Goal: Task Accomplishment & Management: Use online tool/utility

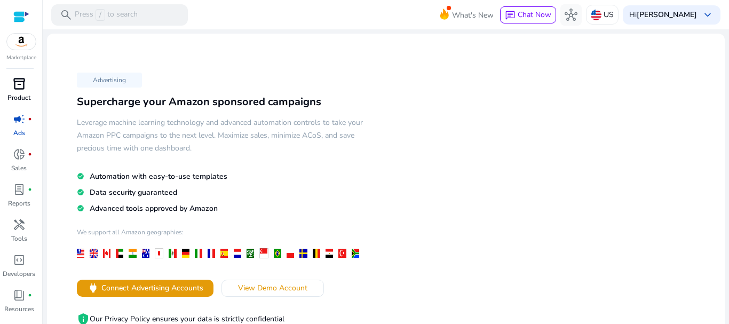
click at [19, 85] on span "inventory_2" at bounding box center [19, 83] width 13 height 13
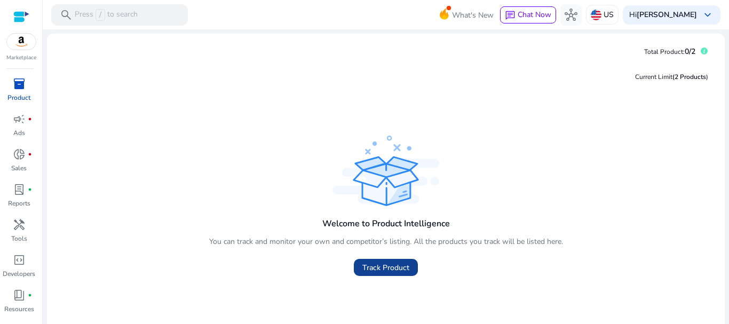
click at [372, 266] on span "Track Product" at bounding box center [386, 267] width 47 height 11
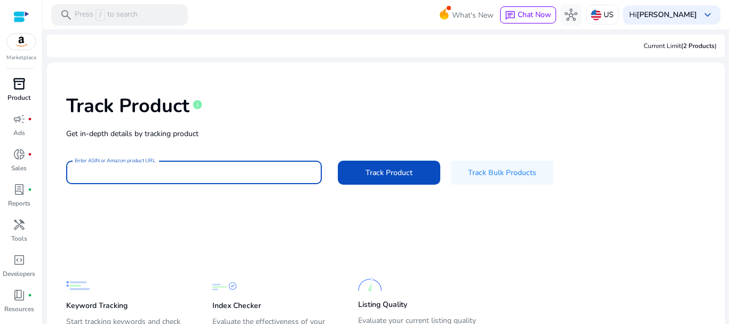
paste input "**********"
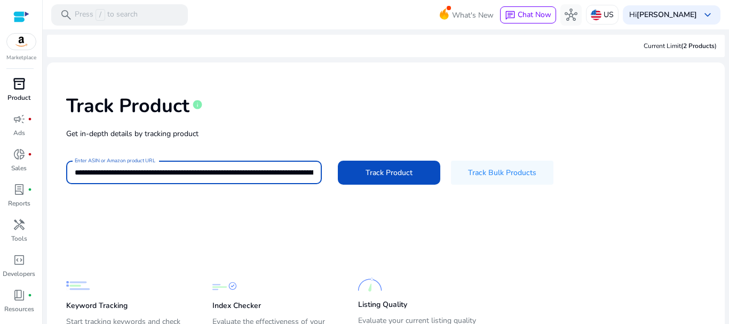
scroll to position [0, 658]
type input "**********"
click at [412, 168] on span at bounding box center [389, 173] width 103 height 26
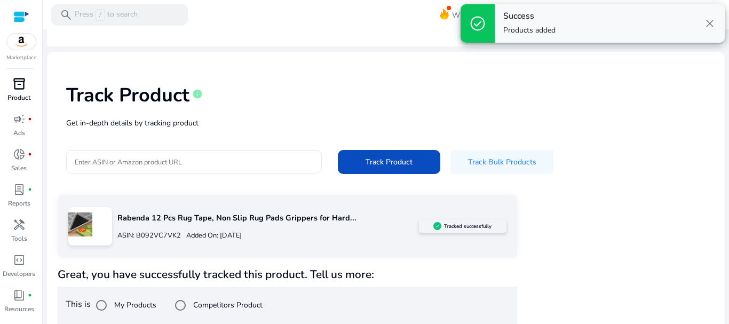
scroll to position [19, 0]
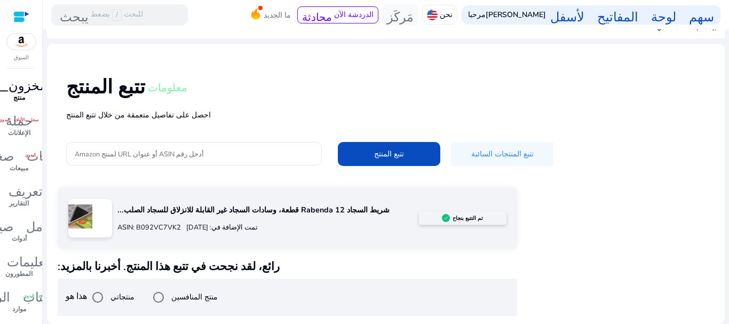
click at [195, 295] on font "منتج المنافسين" at bounding box center [194, 297] width 46 height 10
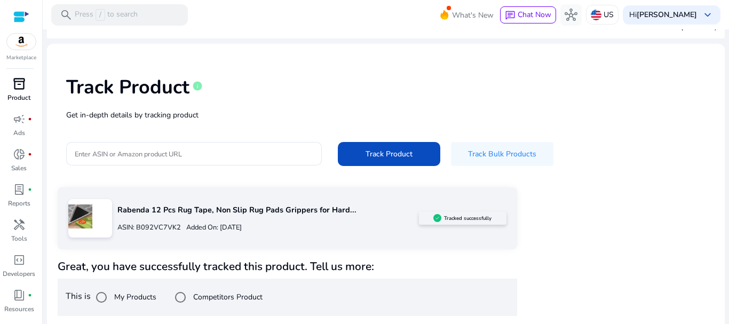
click at [654, 218] on div "Rabenda 12 Pcs Rug Tape, Non Slip Rug Pads Grippers for Hard... ASIN: B092VC7VK…" at bounding box center [386, 314] width 657 height 254
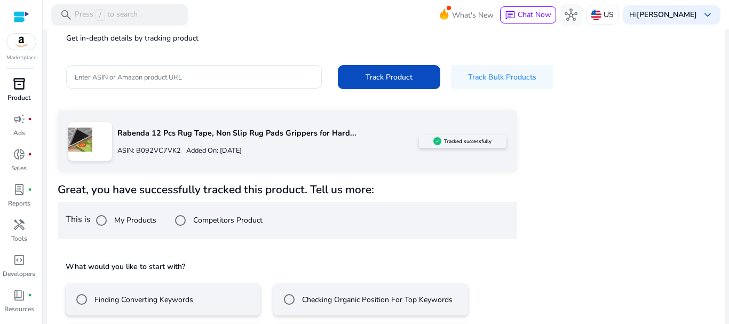
scroll to position [144, 0]
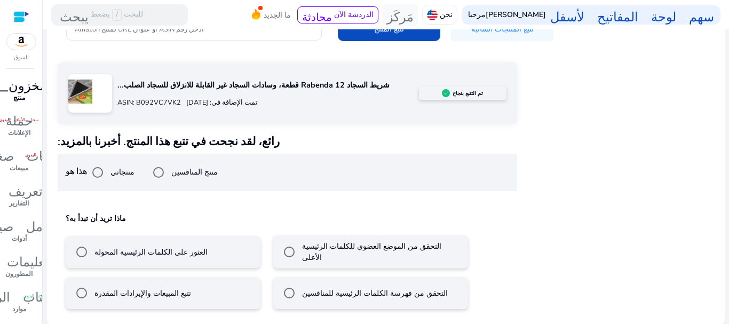
click at [106, 295] on font "تتبع المبيعات والإيرادات المقدرة" at bounding box center [143, 293] width 97 height 10
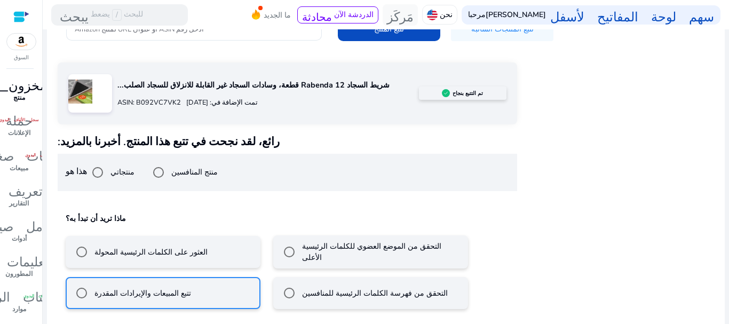
click at [135, 253] on font "العثور على الكلمات الرئيسية المحولة" at bounding box center [151, 252] width 113 height 10
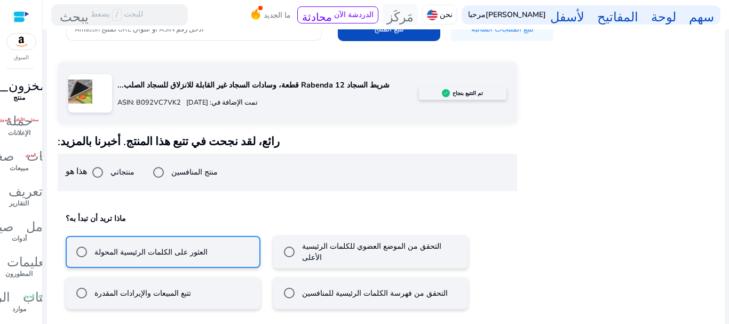
click at [124, 292] on font "تتبع المبيعات والإيرادات المقدرة" at bounding box center [143, 293] width 97 height 10
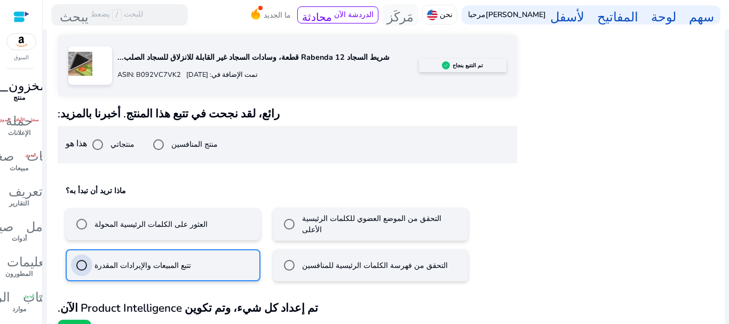
scroll to position [192, 0]
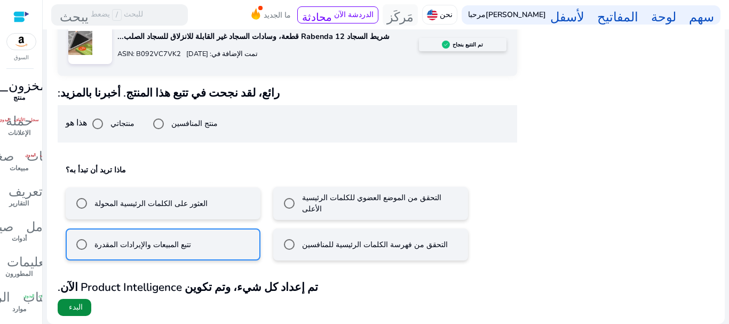
click at [76, 303] on font "البدء" at bounding box center [76, 307] width 14 height 10
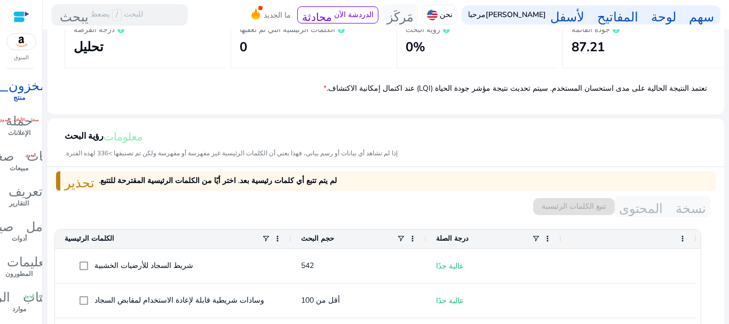
scroll to position [214, 0]
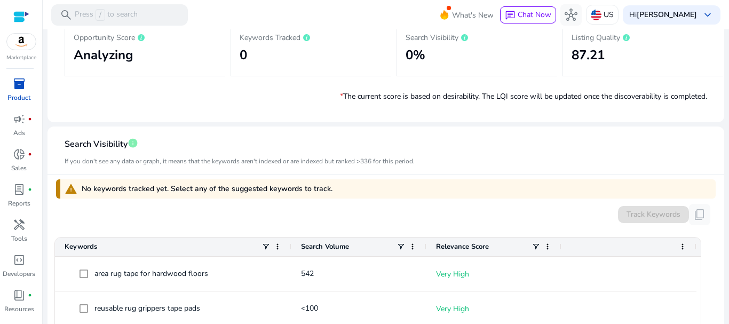
click at [394, 158] on mat-card-subtitle "If you don't see any data or graph, it means that the keywords aren't indexed o…" at bounding box center [240, 161] width 350 height 10
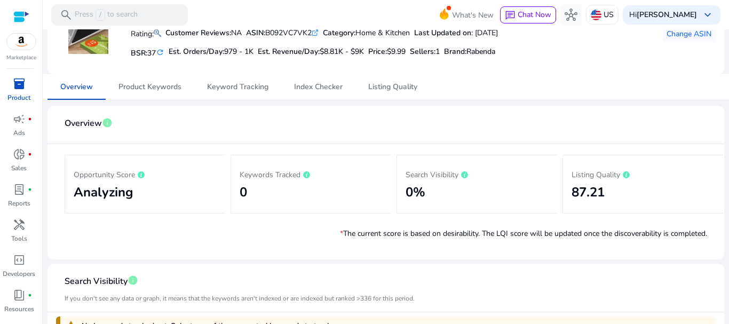
scroll to position [0, 0]
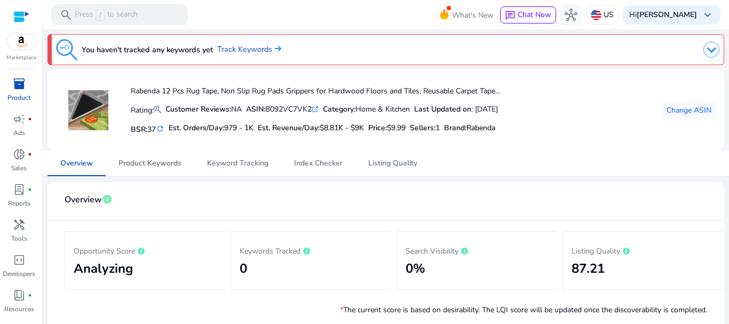
click at [164, 167] on span "Product Keywords" at bounding box center [150, 163] width 63 height 7
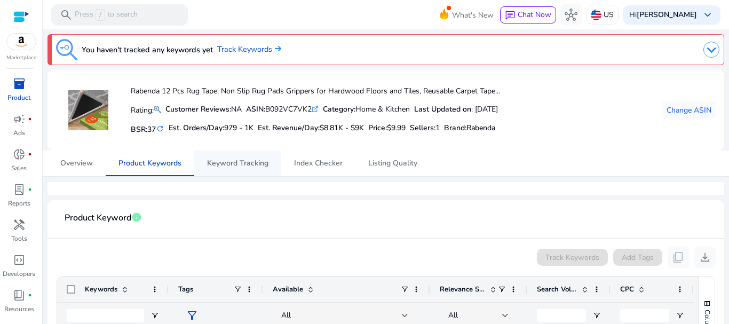
click at [262, 168] on span "Keyword Tracking" at bounding box center [237, 164] width 61 height 26
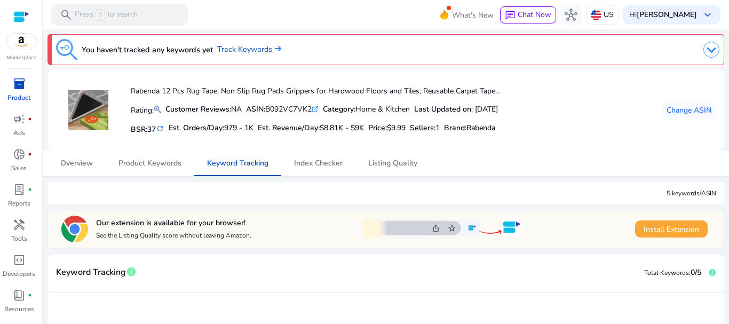
click at [669, 229] on span "Install Extension" at bounding box center [672, 229] width 56 height 11
click at [328, 167] on span "Index Checker" at bounding box center [318, 163] width 49 height 7
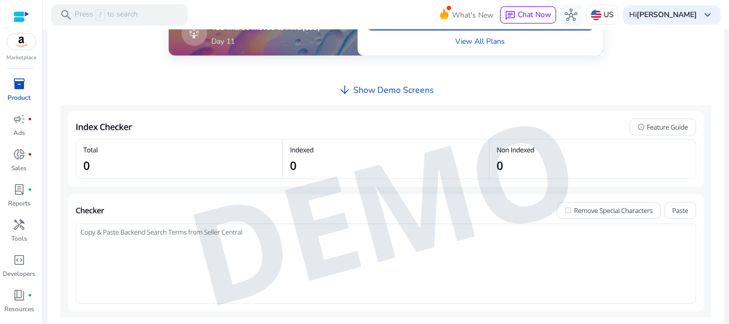
scroll to position [107, 0]
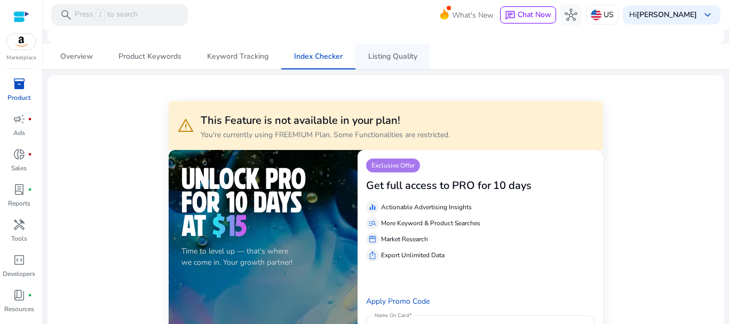
click at [396, 53] on span "Listing Quality" at bounding box center [392, 56] width 49 height 7
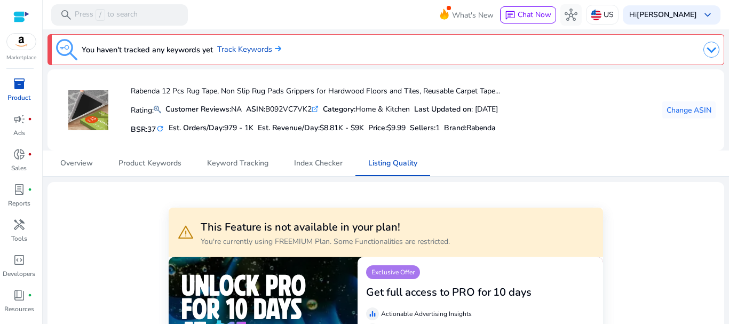
click at [704, 50] on img at bounding box center [712, 50] width 16 height 16
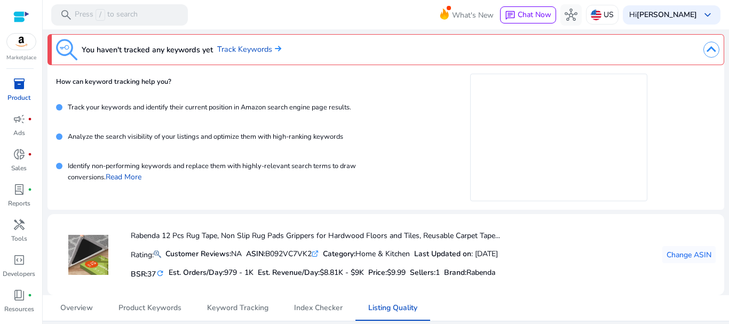
click at [704, 50] on img at bounding box center [712, 50] width 16 height 16
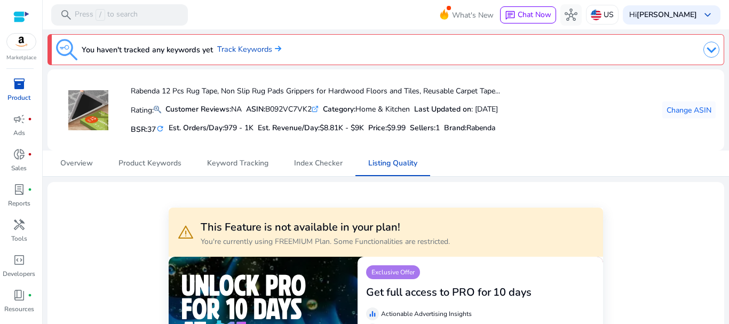
click at [704, 50] on img at bounding box center [712, 50] width 16 height 16
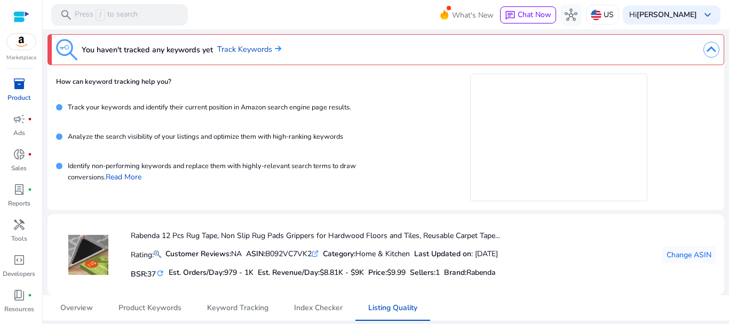
click at [704, 50] on img at bounding box center [712, 50] width 16 height 16
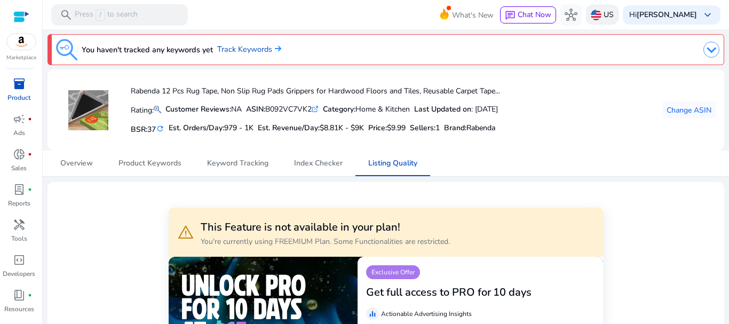
click at [614, 19] on p "US" at bounding box center [609, 14] width 10 height 19
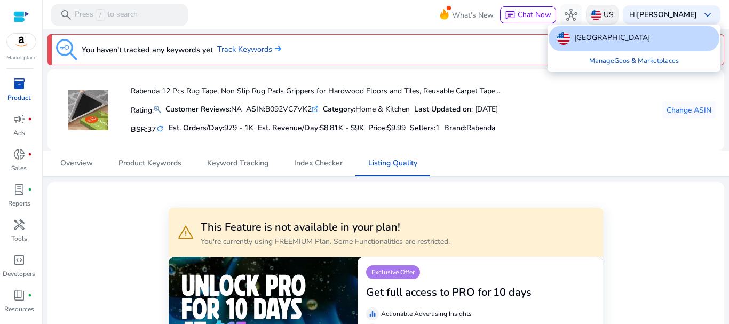
click at [635, 19] on div at bounding box center [364, 162] width 729 height 324
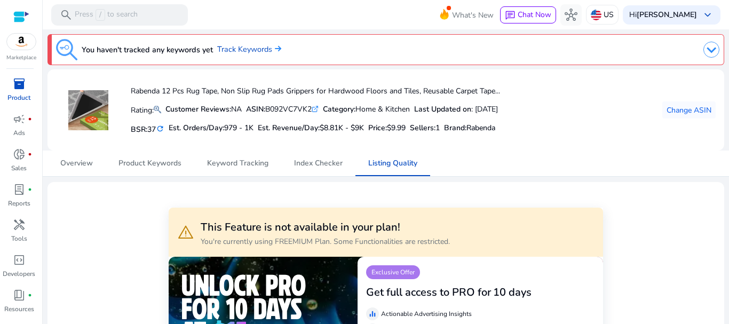
click at [161, 130] on mat-icon "refresh" at bounding box center [160, 129] width 9 height 10
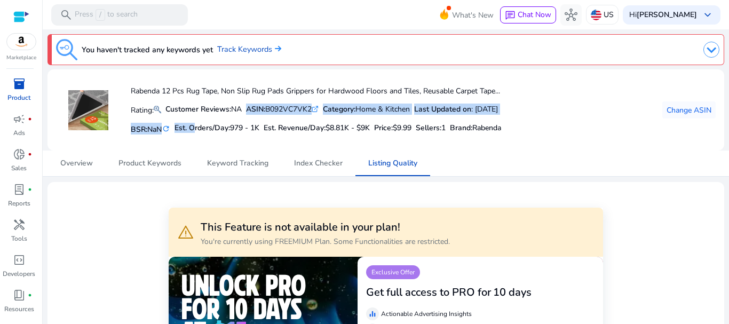
drag, startPoint x: 194, startPoint y: 120, endPoint x: 302, endPoint y: 113, distance: 108.1
click at [280, 113] on div "Rabenda 12 Pcs Rug Tape, Non Slip Rug Pads Grippers for Hardwood Floors and Til…" at bounding box center [316, 110] width 371 height 54
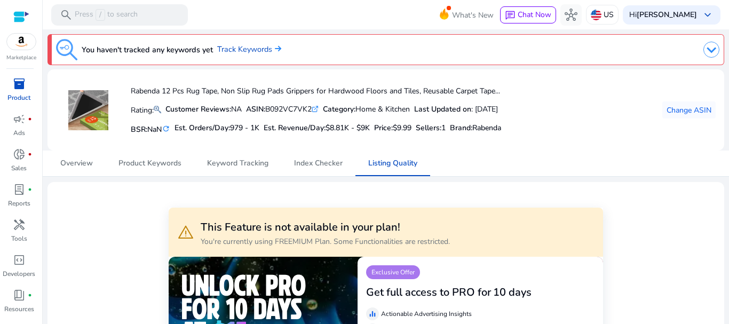
click at [336, 123] on span "$8.81K - $9K" at bounding box center [348, 128] width 44 height 10
click at [87, 165] on span "Overview" at bounding box center [76, 163] width 33 height 7
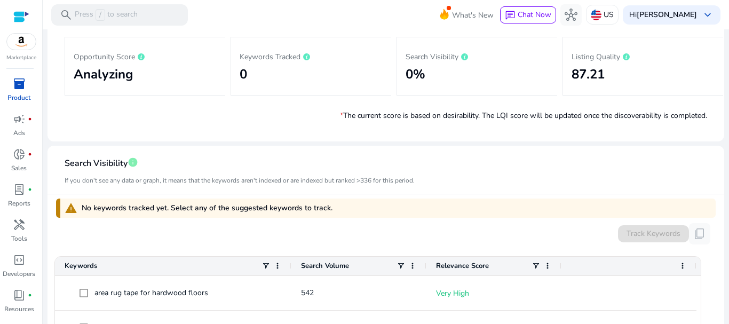
scroll to position [320, 0]
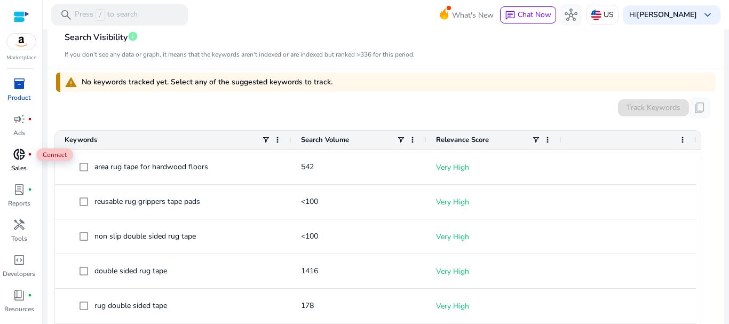
click at [25, 159] on span "donut_small" at bounding box center [19, 154] width 13 height 13
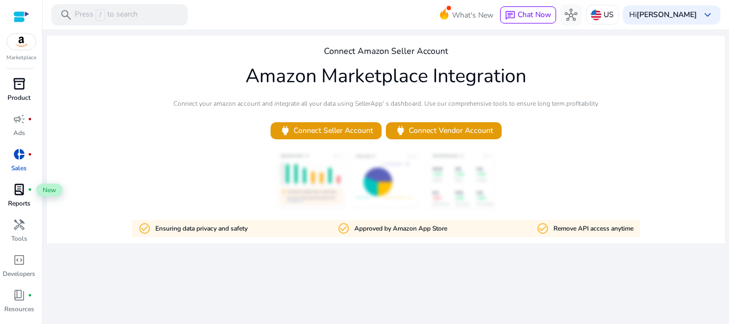
click at [15, 193] on span "lab_profile" at bounding box center [19, 189] width 13 height 13
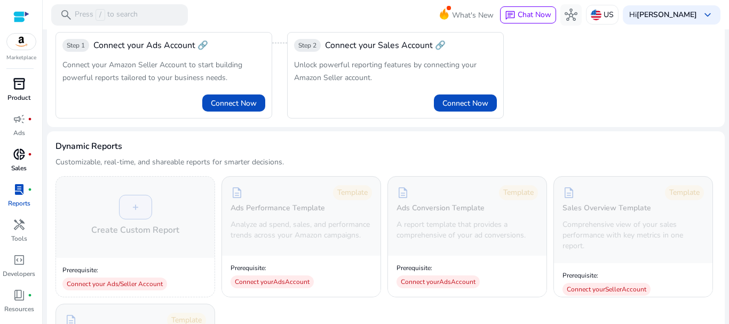
scroll to position [160, 0]
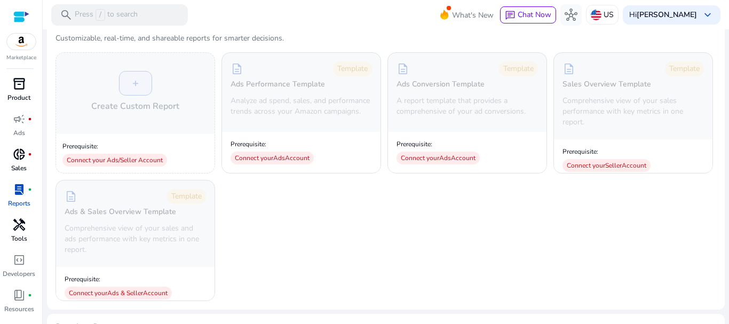
click at [17, 227] on span "handyman" at bounding box center [19, 224] width 13 height 13
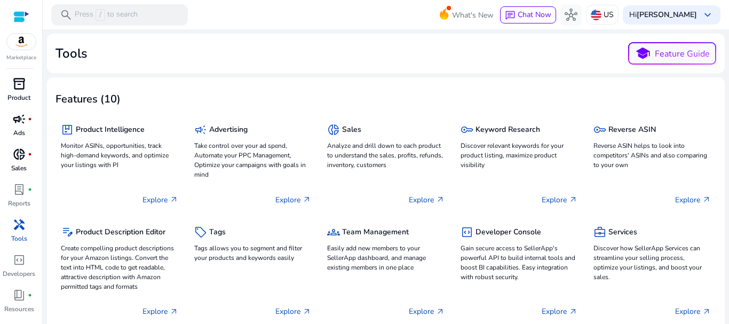
click at [21, 133] on p "Ads" at bounding box center [19, 133] width 12 height 10
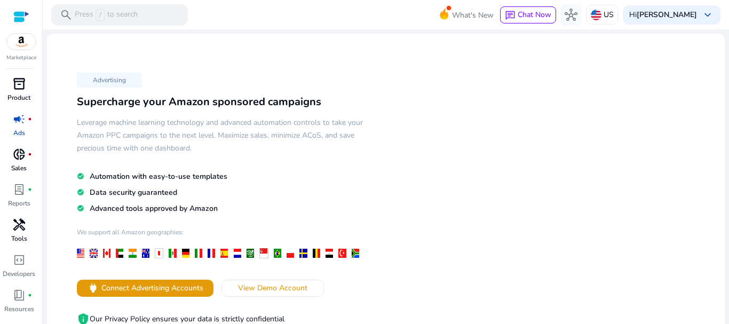
click at [18, 153] on span "donut_small" at bounding box center [19, 154] width 13 height 13
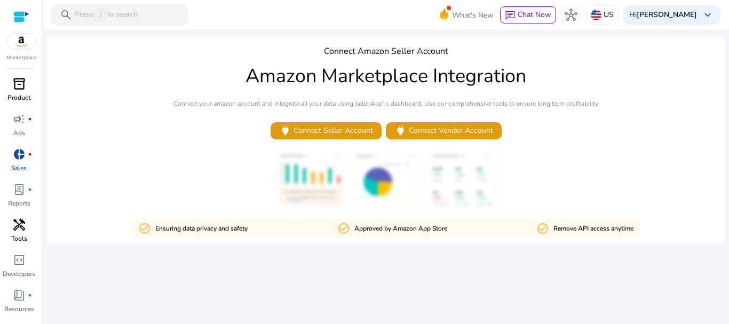
click at [20, 84] on span "inventory_2" at bounding box center [19, 83] width 13 height 13
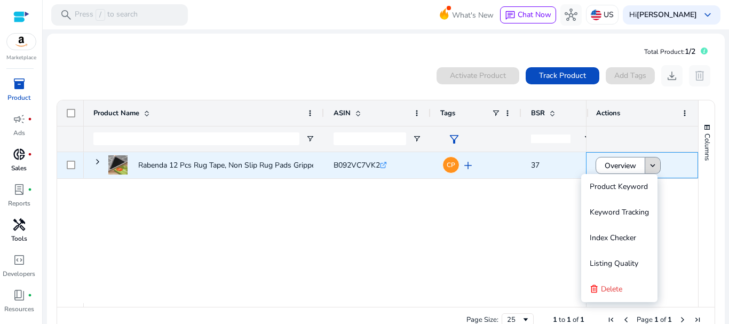
click at [648, 164] on mat-icon "keyboard_arrow_down" at bounding box center [653, 166] width 10 height 10
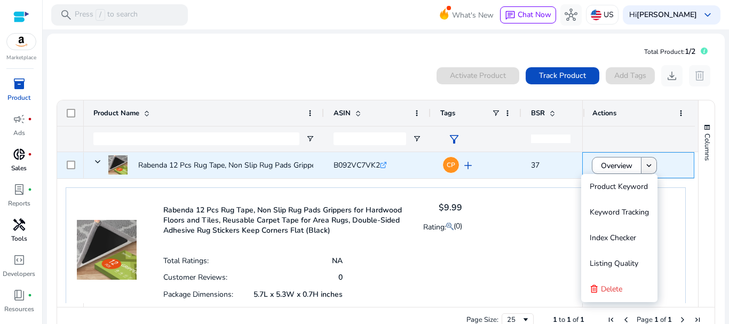
click at [646, 164] on mat-icon "keyboard_arrow_down" at bounding box center [650, 166] width 10 height 10
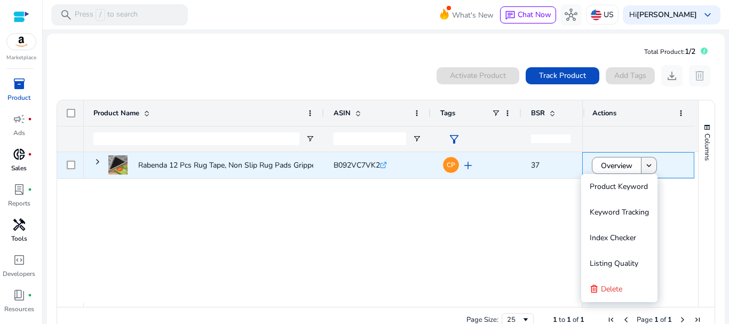
click at [646, 164] on mat-icon "keyboard_arrow_down" at bounding box center [650, 166] width 10 height 10
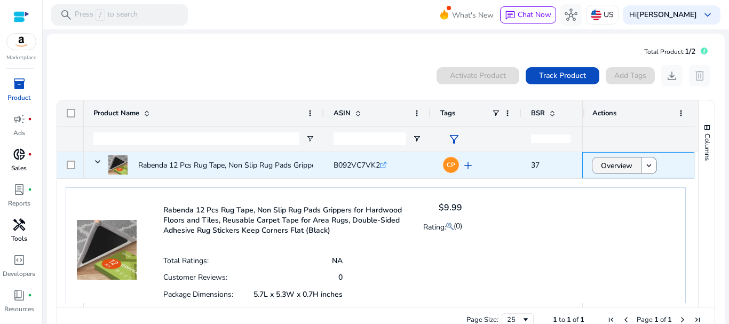
click at [605, 166] on span "Overview" at bounding box center [617, 166] width 32 height 22
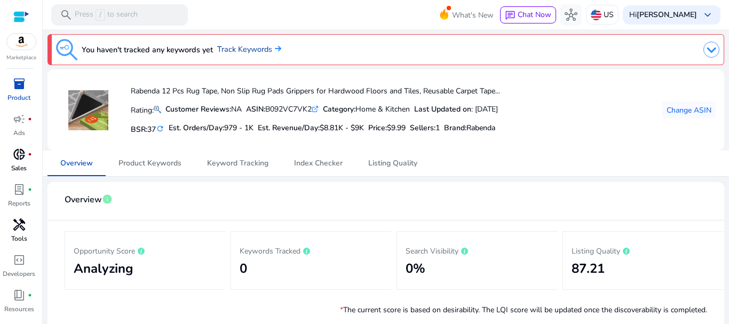
click at [247, 46] on link "Track Keywords" at bounding box center [249, 50] width 64 height 12
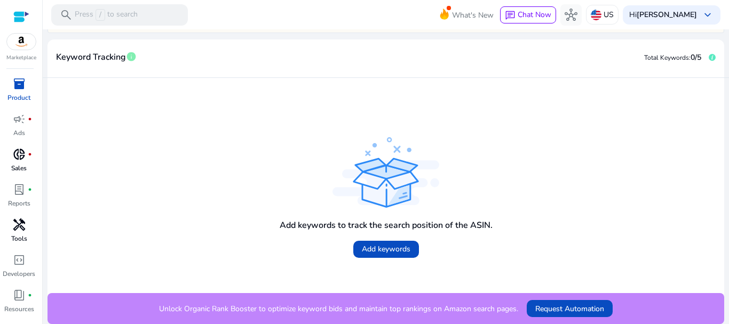
scroll to position [216, 0]
click at [399, 251] on span "Add keywords" at bounding box center [386, 248] width 49 height 11
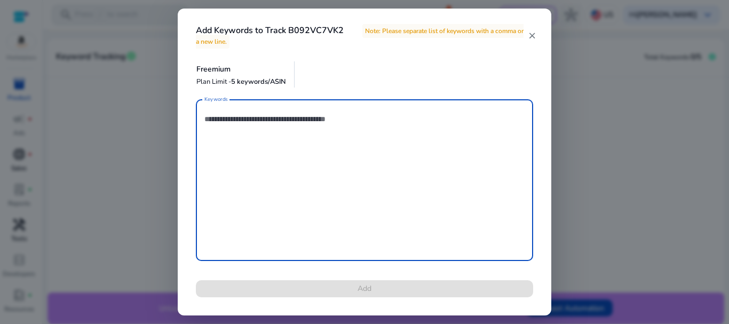
paste textarea "**********"
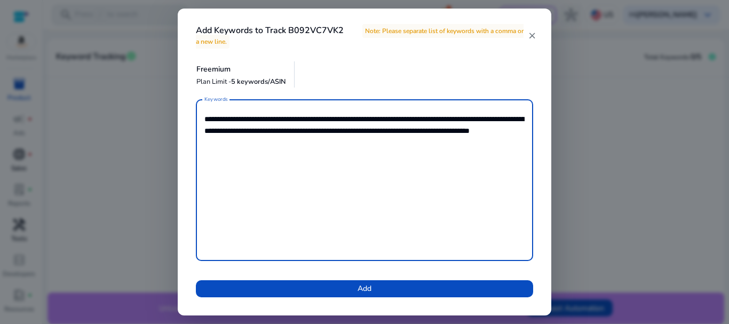
drag, startPoint x: 324, startPoint y: 156, endPoint x: 205, endPoint y: 123, distance: 122.9
click at [205, 123] on textarea "**********" at bounding box center [365, 180] width 320 height 151
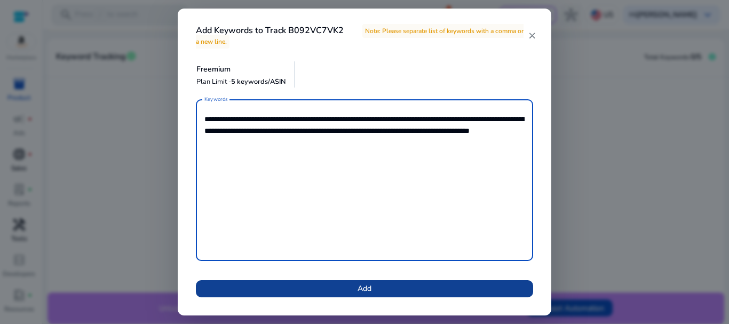
type textarea "**********"
click at [425, 294] on span at bounding box center [364, 289] width 337 height 26
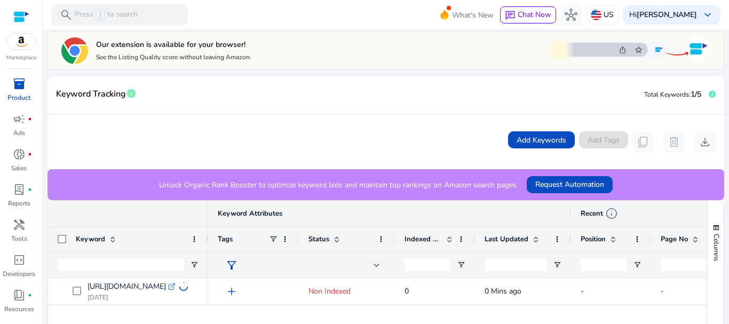
scroll to position [202, 0]
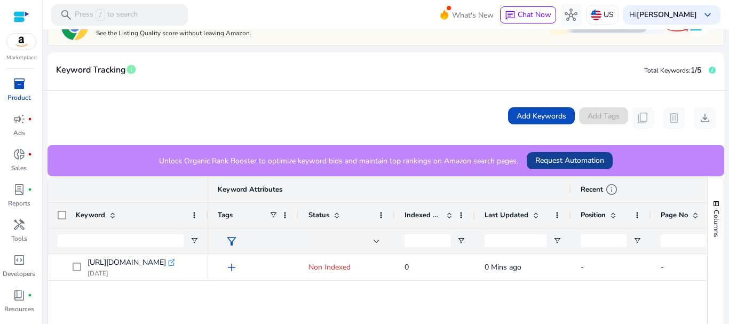
click at [548, 156] on span "Request Automation" at bounding box center [570, 160] width 69 height 11
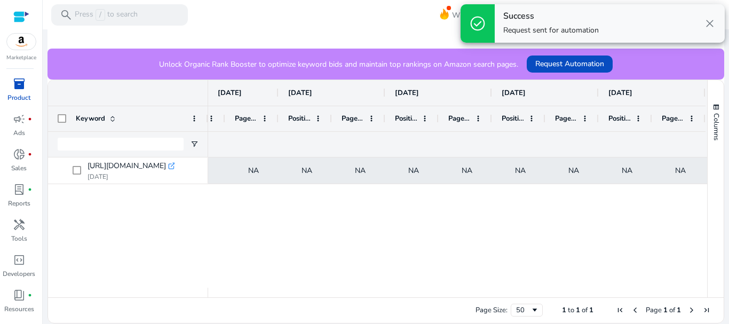
scroll to position [0, 0]
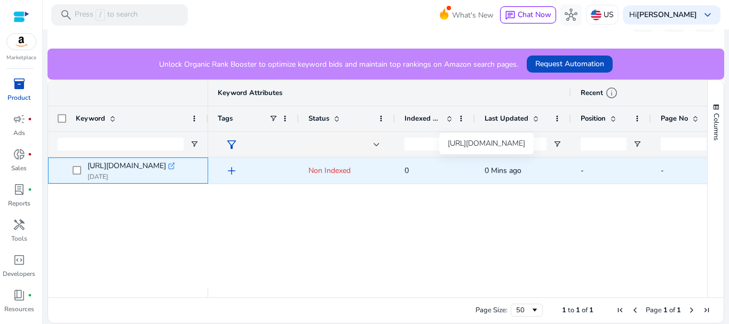
click at [119, 164] on span "https://www.amazon.com/Gripper-Grippers-Hardwood-Floors-Reusable/dp/B092VC7VK2/…" at bounding box center [127, 166] width 78 height 15
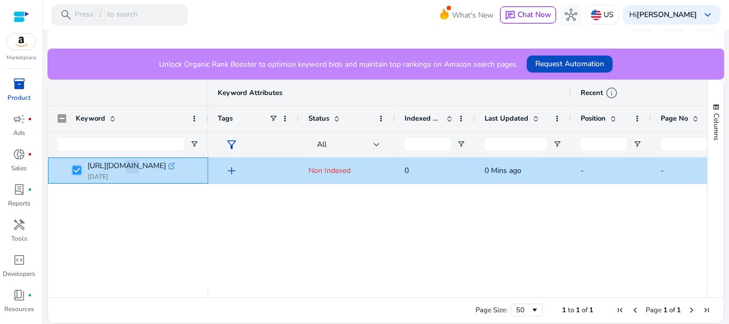
scroll to position [85, 0]
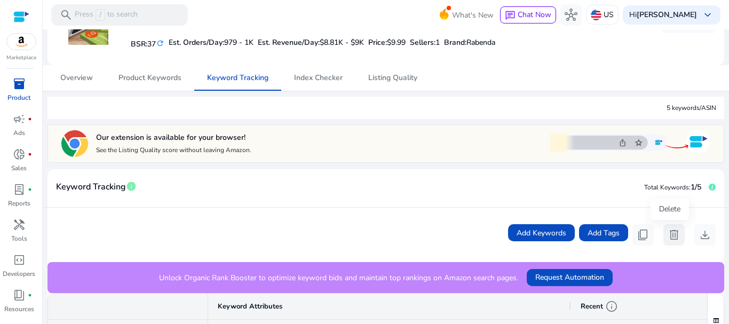
click at [670, 242] on button "delete" at bounding box center [674, 234] width 21 height 21
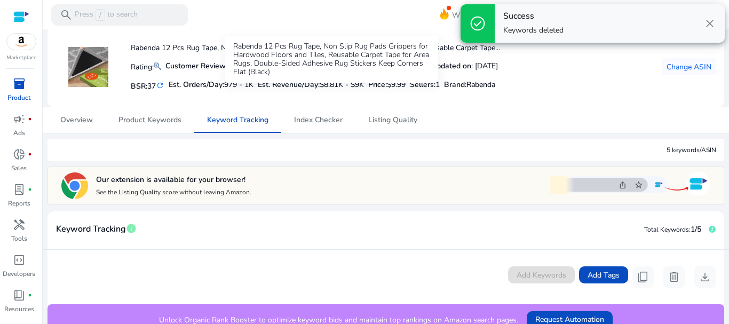
scroll to position [0, 0]
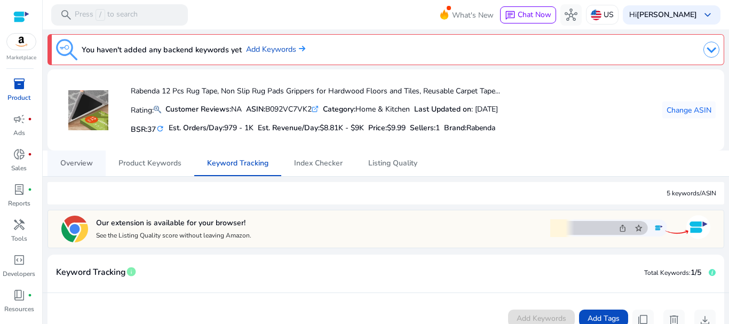
click at [90, 164] on span "Overview" at bounding box center [76, 163] width 33 height 7
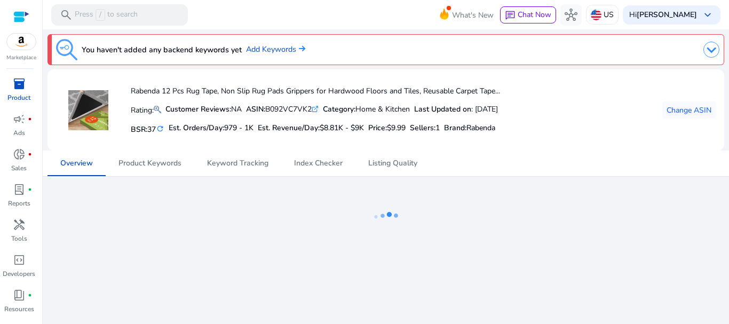
click at [13, 83] on span "inventory_2" at bounding box center [19, 83] width 13 height 13
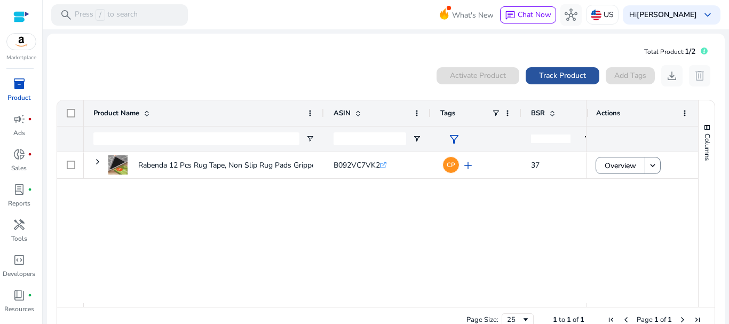
click at [559, 73] on span "Track Product" at bounding box center [562, 75] width 47 height 11
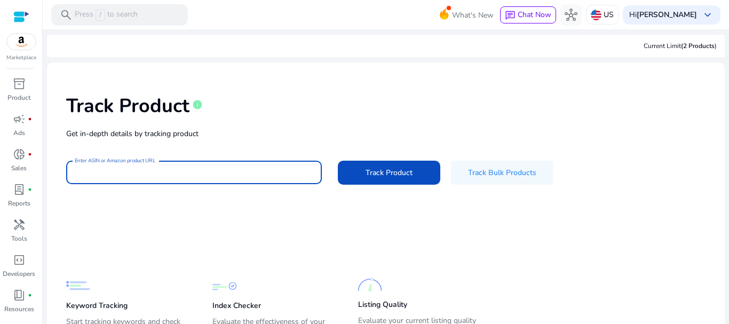
paste input "**********"
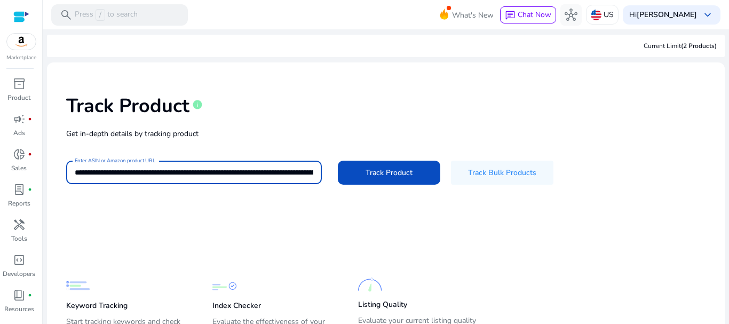
scroll to position [0, 2105]
type input "**********"
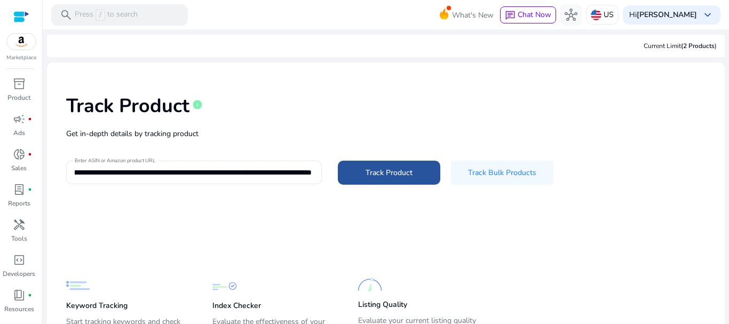
click at [394, 164] on span at bounding box center [389, 173] width 103 height 26
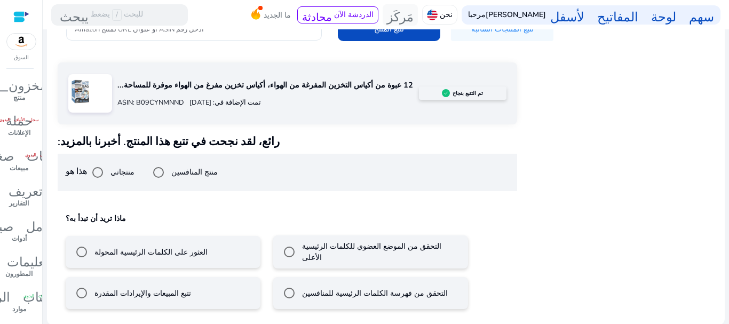
scroll to position [145, 0]
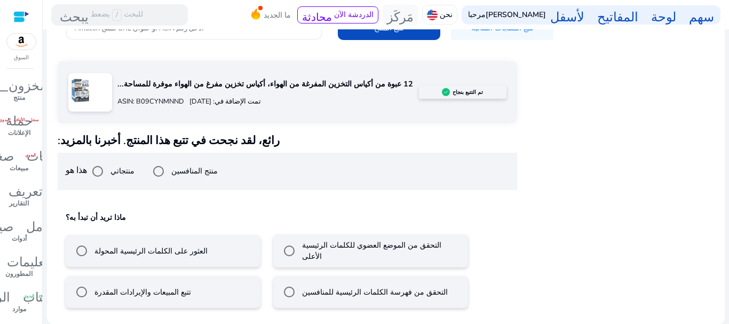
click at [208, 303] on mat-radio-button "تتبع المبيعات والإيرادات المقدرة" at bounding box center [163, 292] width 195 height 32
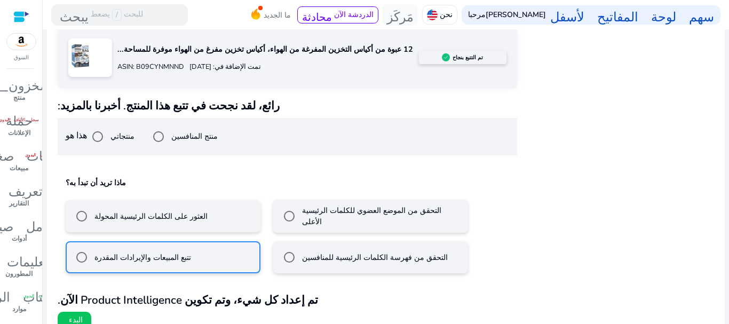
scroll to position [192, 0]
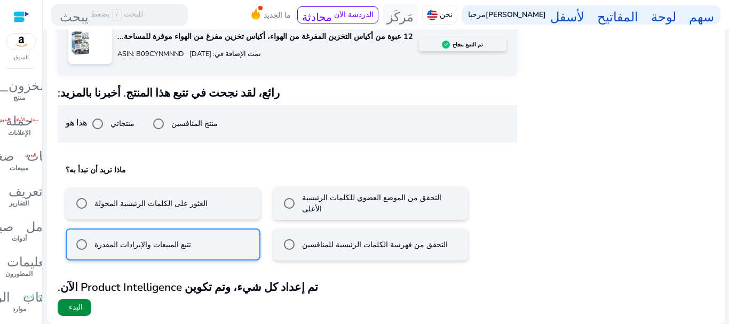
click at [80, 303] on span at bounding box center [75, 308] width 34 height 26
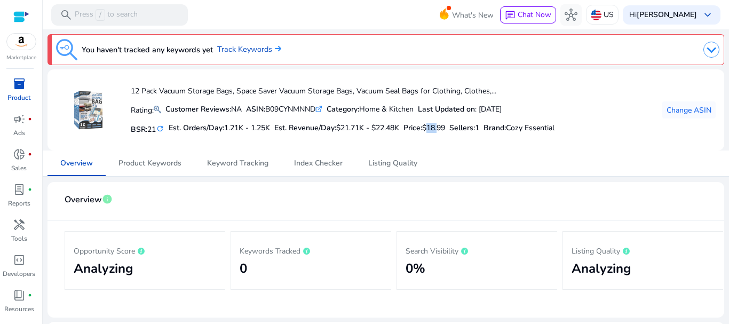
drag, startPoint x: 436, startPoint y: 130, endPoint x: 449, endPoint y: 125, distance: 14.0
click at [445, 125] on span "$18.99" at bounding box center [433, 128] width 23 height 10
click at [159, 176] on nav "Overview Product Keywords Keyword Tracking Index Checker Listing Quality" at bounding box center [386, 164] width 688 height 26
click at [171, 164] on span "Product Keywords" at bounding box center [150, 163] width 63 height 7
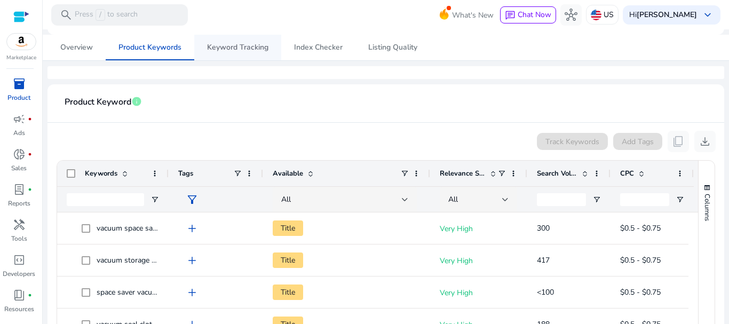
scroll to position [200, 0]
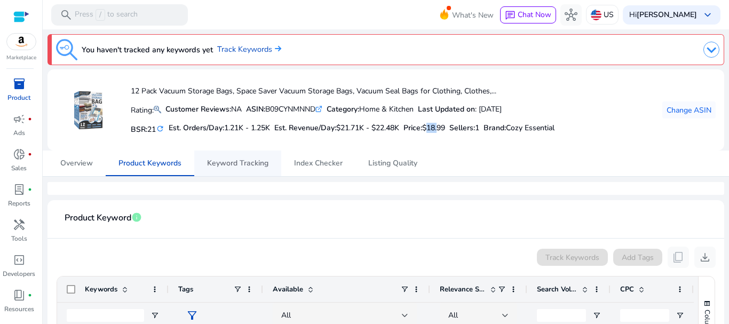
click at [239, 163] on span "Keyword Tracking" at bounding box center [237, 163] width 61 height 7
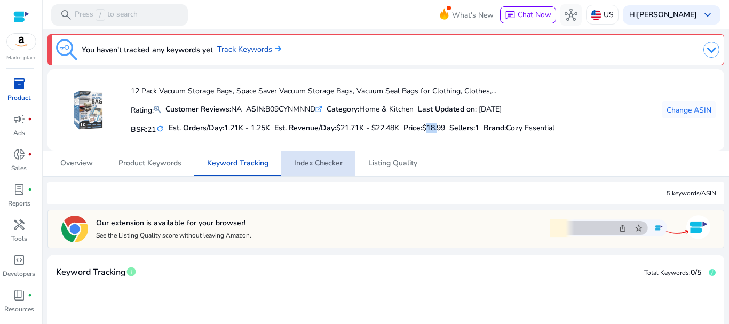
click at [318, 154] on span "Index Checker" at bounding box center [318, 164] width 49 height 26
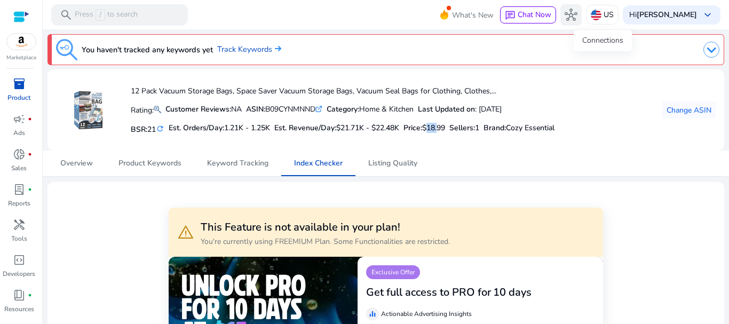
click at [582, 14] on button "hub" at bounding box center [571, 14] width 21 height 21
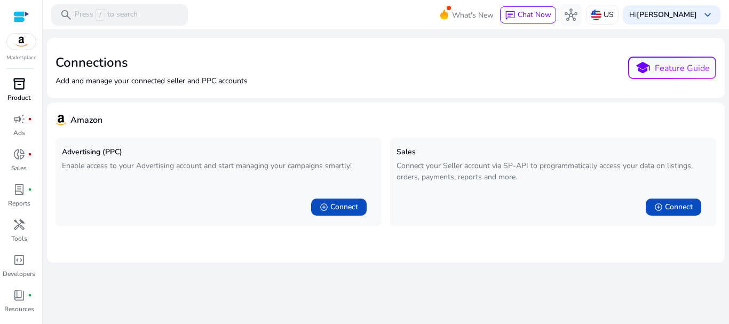
click at [27, 83] on div "inventory_2" at bounding box center [19, 83] width 30 height 17
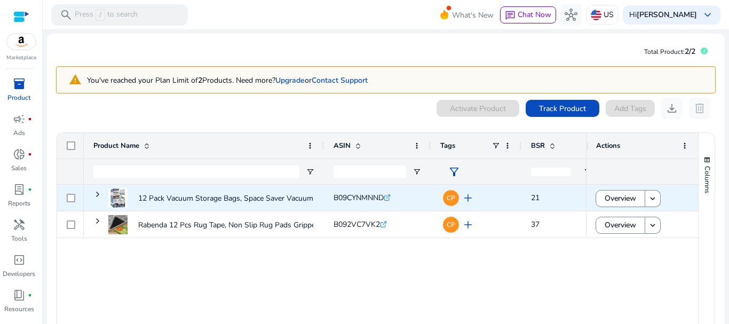
click at [465, 197] on span "add" at bounding box center [468, 198] width 13 height 13
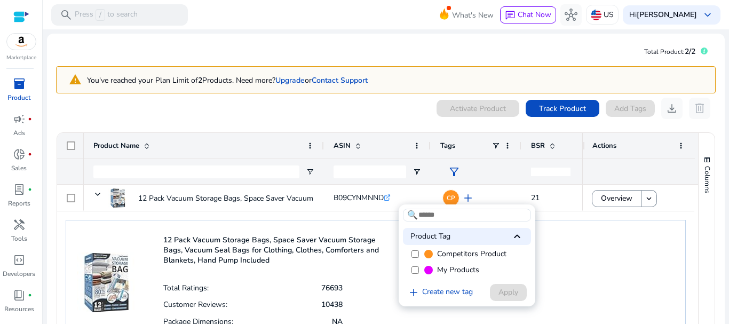
click at [465, 197] on div at bounding box center [364, 162] width 729 height 324
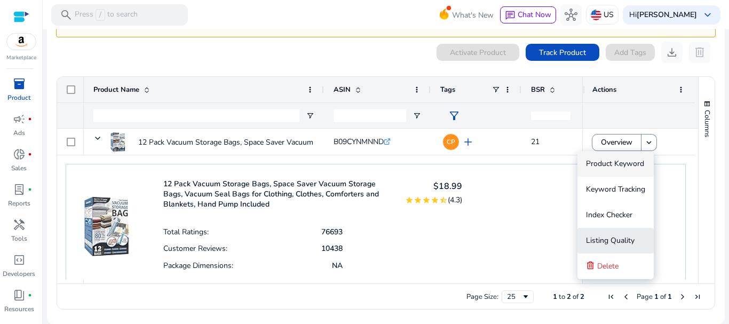
click at [620, 245] on span "Listing Quality" at bounding box center [610, 240] width 49 height 10
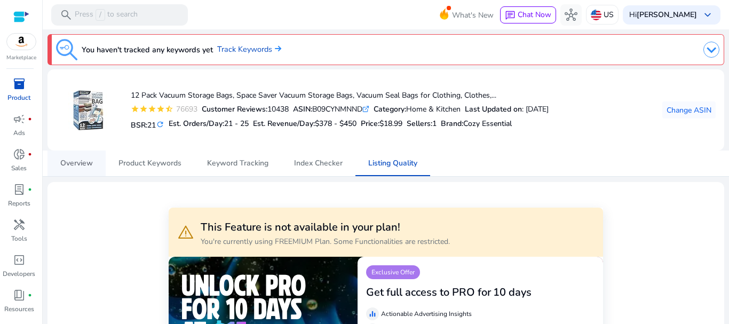
click at [82, 157] on span "Overview" at bounding box center [76, 164] width 33 height 26
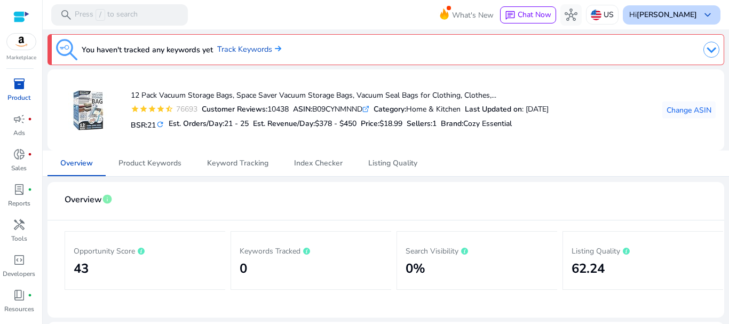
click at [676, 19] on b "[PERSON_NAME]" at bounding box center [667, 15] width 60 height 10
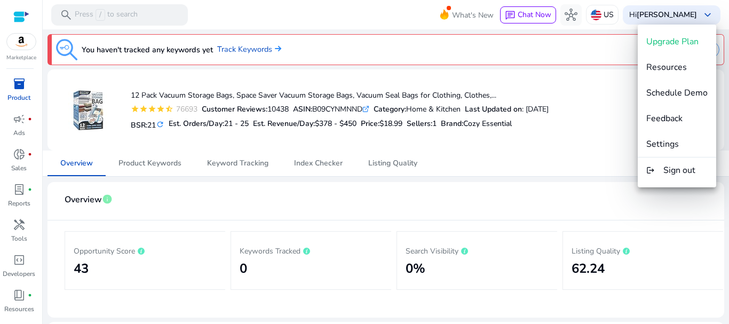
click at [549, 42] on div at bounding box center [364, 162] width 729 height 324
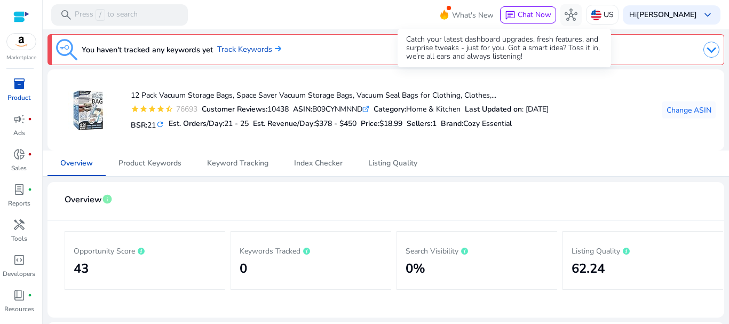
click at [493, 7] on span "What's New" at bounding box center [473, 15] width 42 height 19
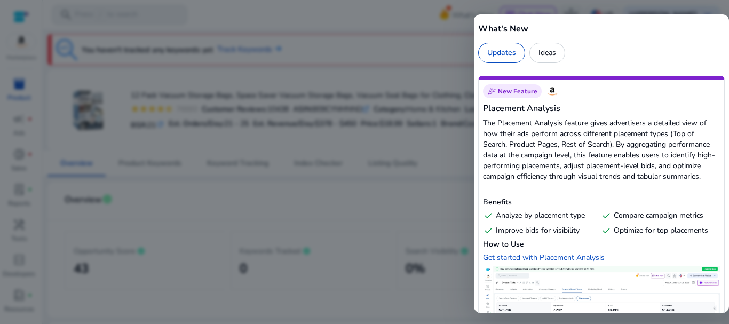
click at [408, 28] on div at bounding box center [364, 162] width 729 height 324
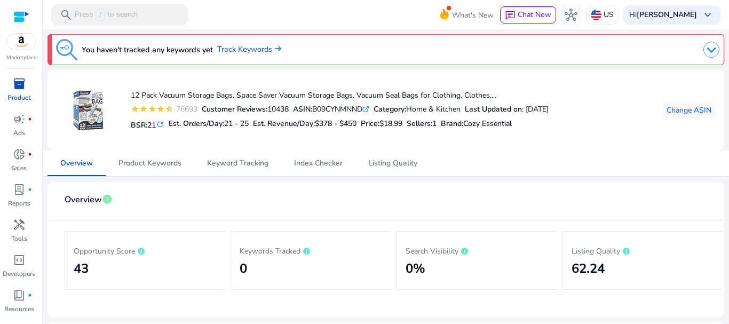
click at [25, 45] on img at bounding box center [21, 42] width 29 height 16
click at [13, 9] on div at bounding box center [21, 17] width 16 height 16
click at [15, 21] on div at bounding box center [21, 17] width 16 height 12
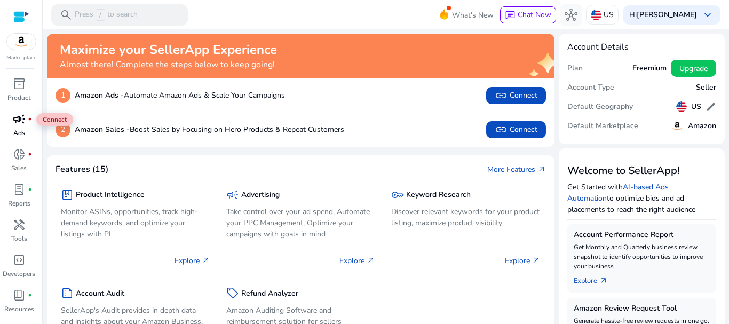
click at [12, 122] on div "campaign fiber_manual_record" at bounding box center [19, 119] width 30 height 17
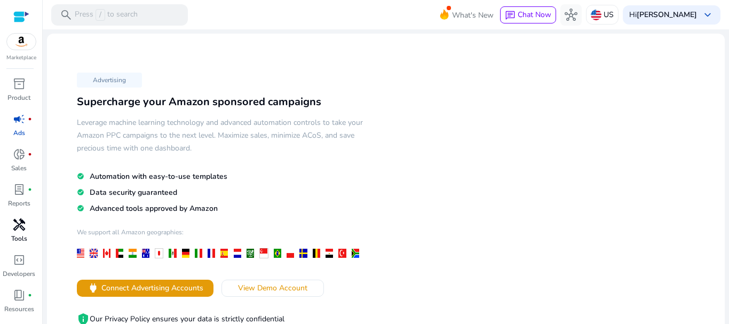
click at [16, 230] on span "handyman" at bounding box center [19, 224] width 13 height 13
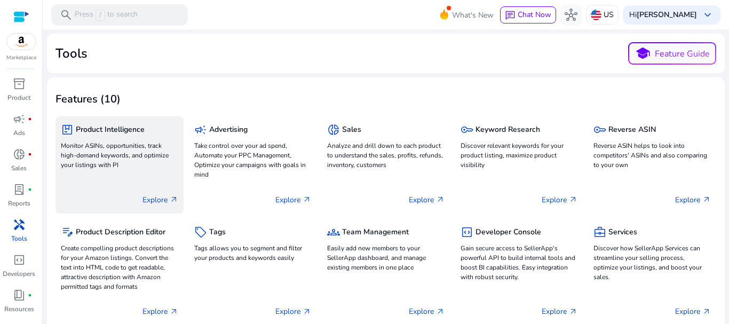
click at [138, 139] on div "package Product Intelligence Monitor ASINs, opportunities, track high-demand ke…" at bounding box center [119, 147] width 117 height 50
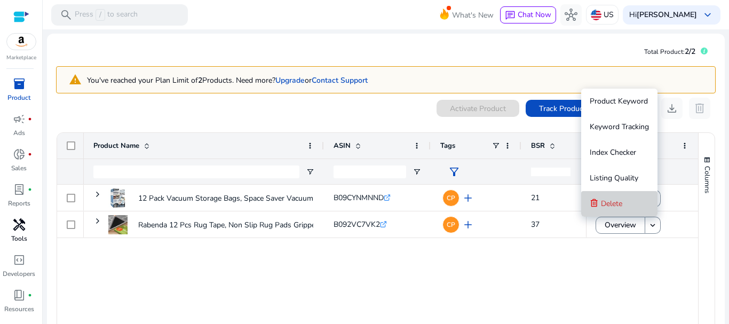
click at [619, 209] on span "Delete" at bounding box center [611, 203] width 21 height 21
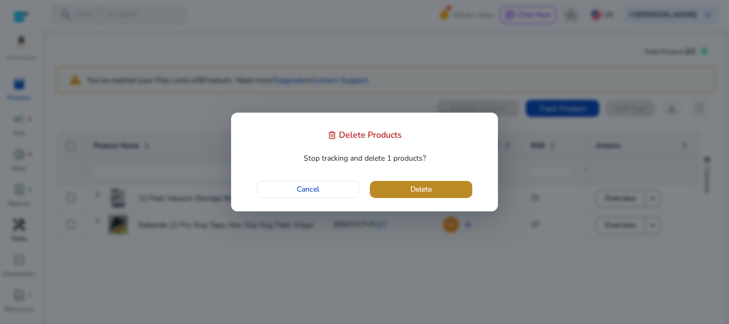
click at [382, 187] on span "button" at bounding box center [421, 190] width 103 height 26
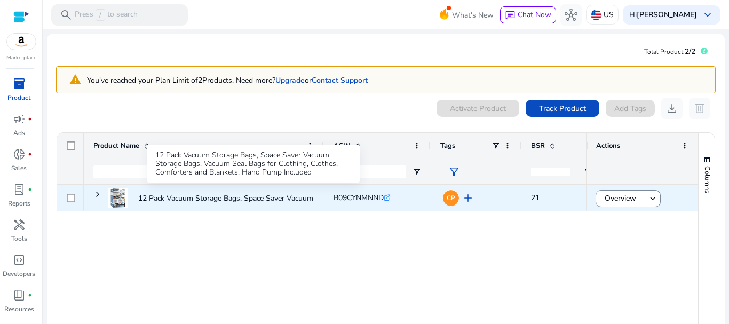
click at [198, 198] on p "12 Pack Vacuum Storage Bags, Space Saver Vacuum Storage Bags,..." at bounding box center [252, 198] width 229 height 22
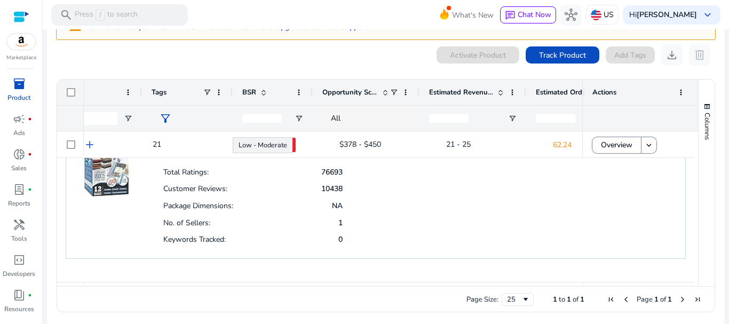
scroll to position [0, 289]
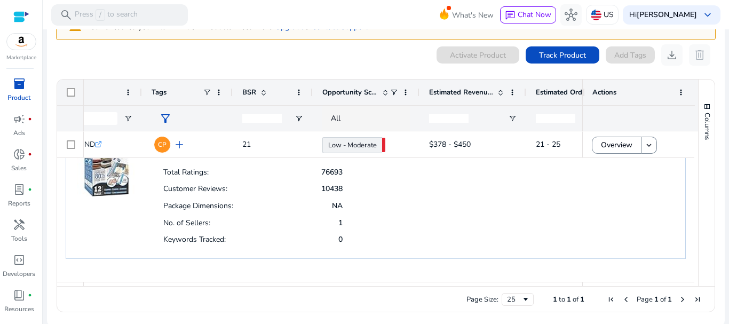
drag, startPoint x: 263, startPoint y: 280, endPoint x: 301, endPoint y: 281, distance: 37.9
click at [301, 281] on mat-card "12 Pack Vacuum Storage Bags, Space Saver Vacuum Storage Bags, Vacuum Seal Bags …" at bounding box center [376, 189] width 638 height 186
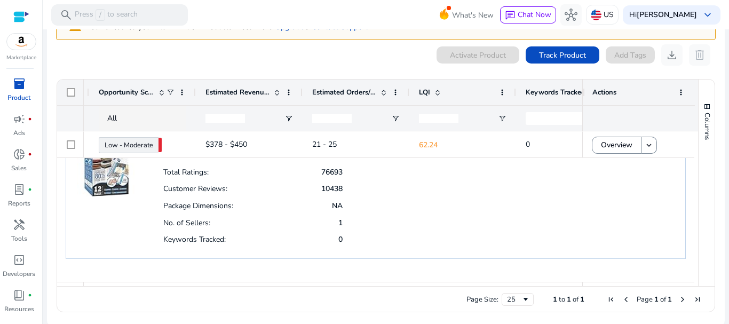
scroll to position [0, 0]
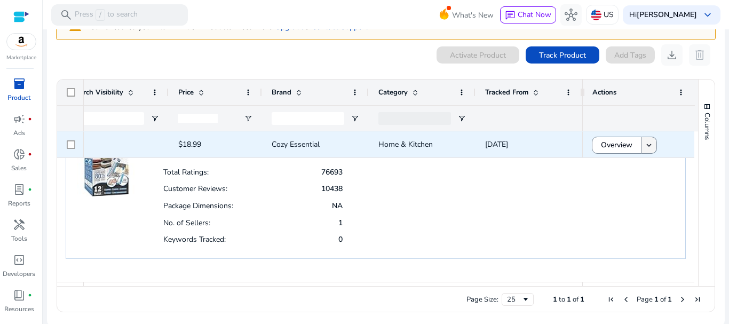
click at [647, 142] on mat-icon "keyboard_arrow_down" at bounding box center [650, 145] width 10 height 10
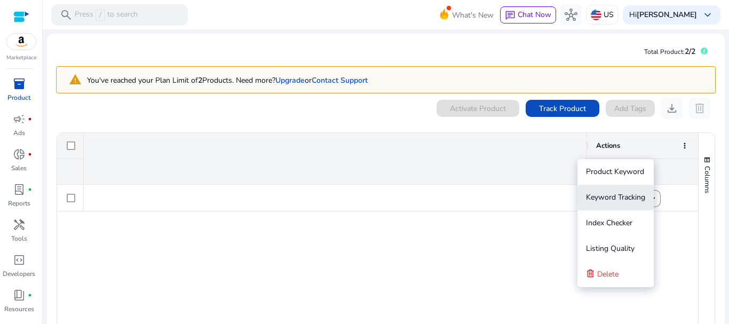
scroll to position [0, 1074]
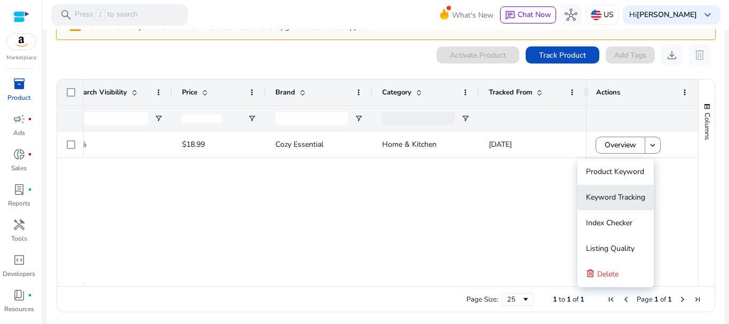
click at [620, 197] on span "Keyword Tracking" at bounding box center [615, 197] width 59 height 10
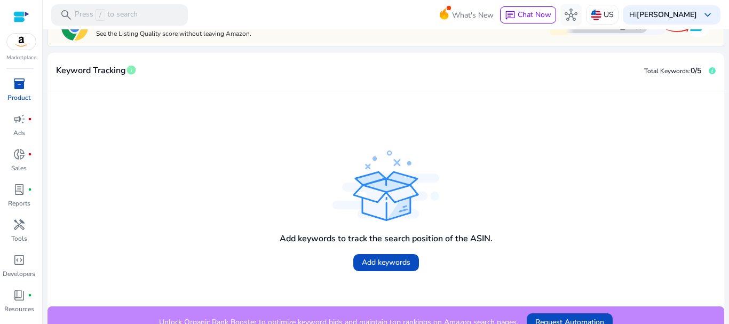
scroll to position [202, 0]
click at [356, 269] on span at bounding box center [386, 262] width 66 height 26
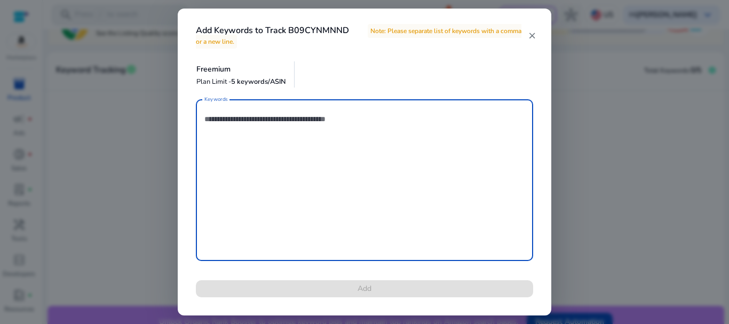
paste textarea "**********"
type textarea "**********"
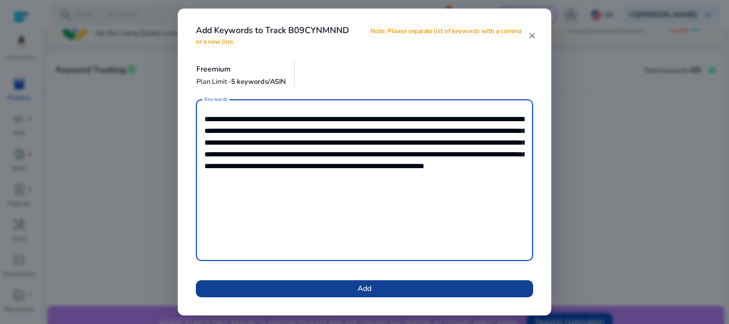
click at [301, 284] on span at bounding box center [364, 289] width 337 height 26
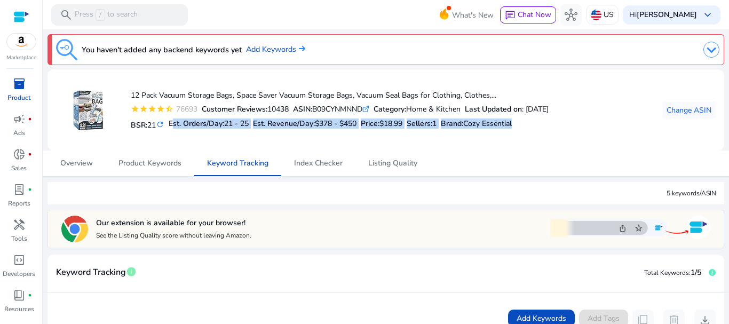
drag, startPoint x: 172, startPoint y: 123, endPoint x: 560, endPoint y: 122, distance: 387.1
click at [549, 122] on div "BSR: 21 refresh Est. Orders/Day: 21 - 25 Est. Revenue/Day: $378 - $450 Price: $…" at bounding box center [340, 124] width 418 height 18
click at [428, 154] on link "Listing Quality" at bounding box center [393, 164] width 75 height 26
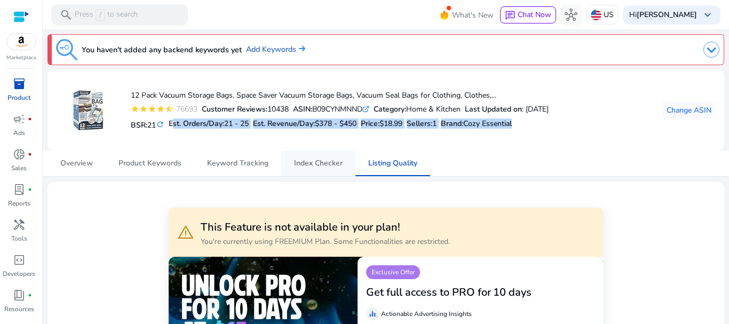
click at [311, 160] on span "Index Checker" at bounding box center [318, 163] width 49 height 7
click at [256, 166] on span "Keyword Tracking" at bounding box center [237, 163] width 61 height 7
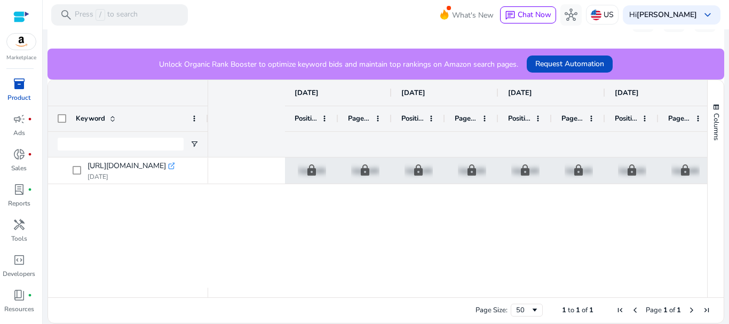
scroll to position [0, 883]
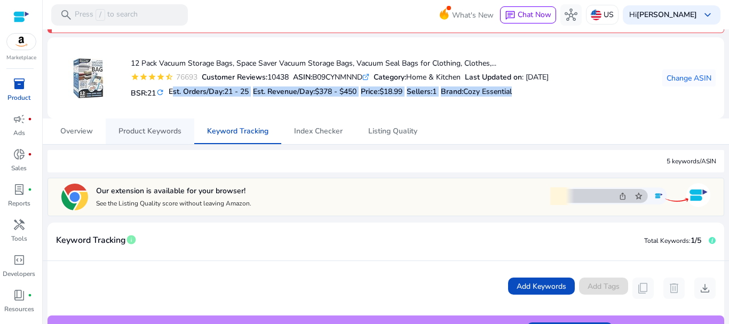
click at [163, 128] on span "Product Keywords" at bounding box center [150, 131] width 63 height 7
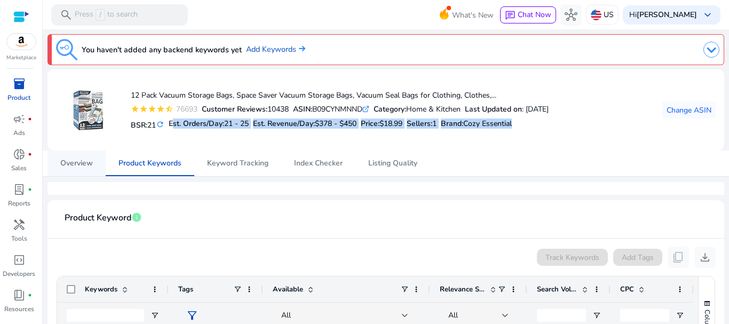
click at [75, 174] on span "Overview" at bounding box center [76, 164] width 33 height 26
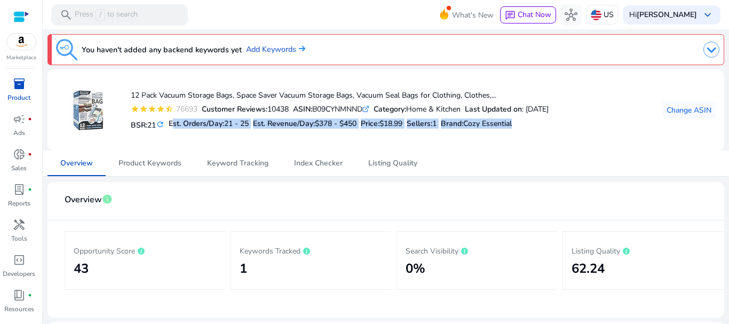
click at [370, 108] on icon ".st0{fill:#2c8af8}" at bounding box center [366, 109] width 7 height 7
